Goal: Navigation & Orientation: Find specific page/section

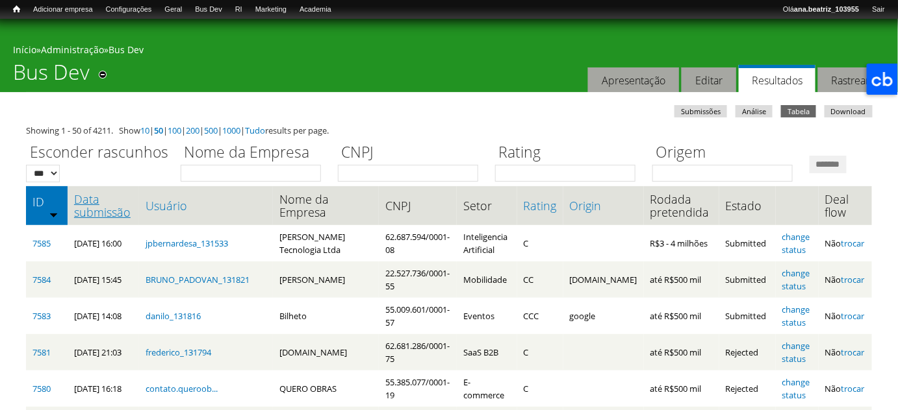
drag, startPoint x: 135, startPoint y: 268, endPoint x: 121, endPoint y: 261, distance: 15.1
click at [131, 225] on th "Data submissão" at bounding box center [103, 205] width 71 height 39
click at [120, 219] on link "Data submissão" at bounding box center [103, 206] width 58 height 26
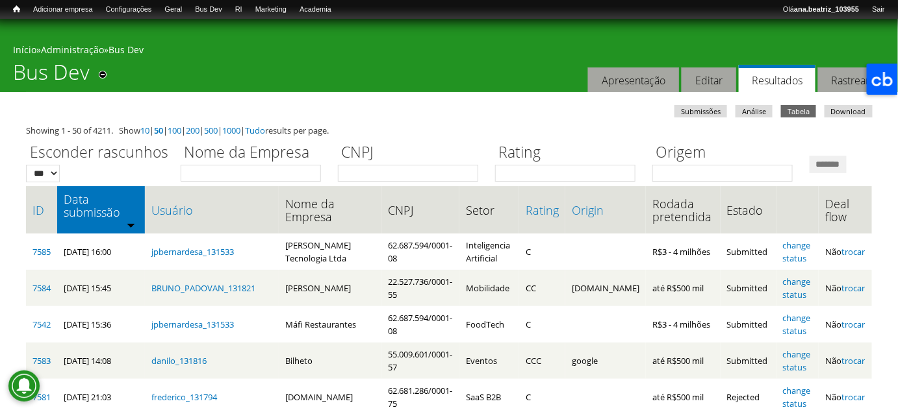
drag, startPoint x: 156, startPoint y: 188, endPoint x: 182, endPoint y: 199, distance: 28.2
click at [157, 182] on div "Esconder rascunhos *** *** Nome da Empresa CNPJ Rating Origem *******" at bounding box center [449, 159] width 846 height 45
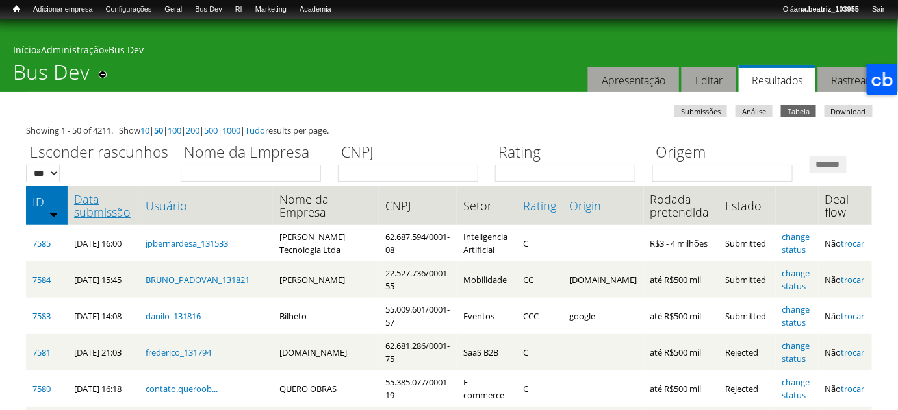
click at [116, 219] on link "Data submissão" at bounding box center [103, 206] width 58 height 26
